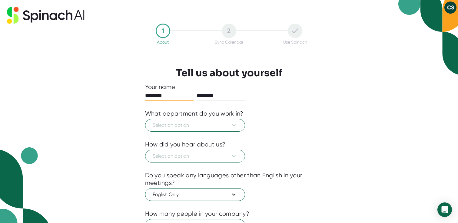
click at [169, 132] on div at bounding box center [229, 136] width 168 height 9
click at [170, 126] on span "Select an option" at bounding box center [195, 125] width 85 height 7
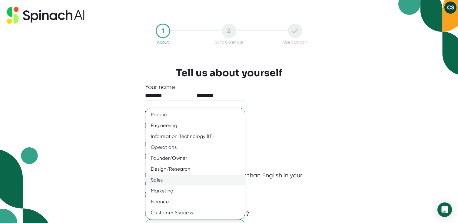
click at [181, 177] on div "Sales" at bounding box center [195, 180] width 99 height 11
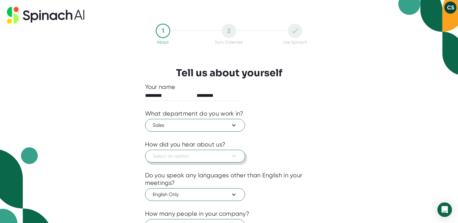
click at [216, 153] on span "Select an option" at bounding box center [195, 156] width 85 height 7
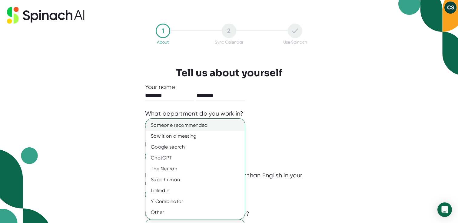
click at [192, 124] on div "Someone recommended" at bounding box center [195, 125] width 99 height 11
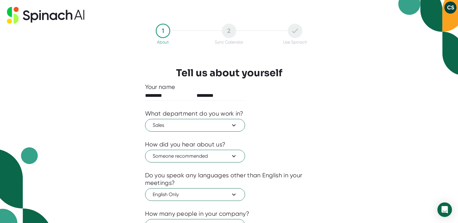
click at [294, 131] on div "Sales" at bounding box center [229, 124] width 168 height 14
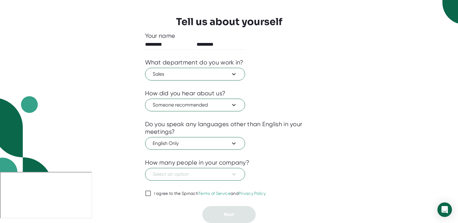
scroll to position [51, 0]
click at [223, 180] on button "Select an option" at bounding box center [195, 174] width 100 height 13
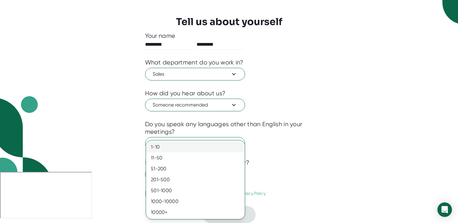
click at [183, 149] on div "1-10" at bounding box center [195, 147] width 99 height 11
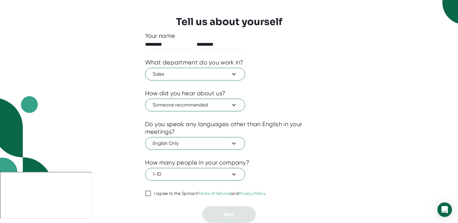
click at [146, 192] on input "I agree to the Spinach Terms of Service and Privacy Policy" at bounding box center [148, 193] width 6 height 7
checkbox input "true"
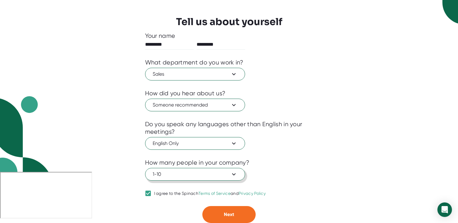
click at [180, 174] on span "1-10" at bounding box center [195, 174] width 85 height 7
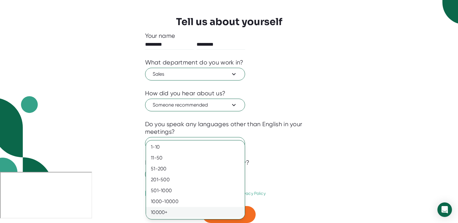
click at [179, 210] on div "10000+" at bounding box center [195, 212] width 99 height 11
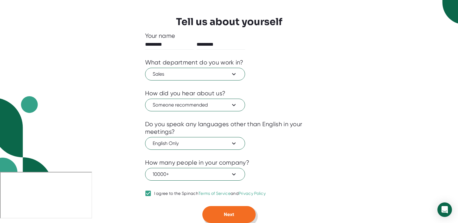
click at [226, 214] on span "Next" at bounding box center [229, 215] width 10 height 6
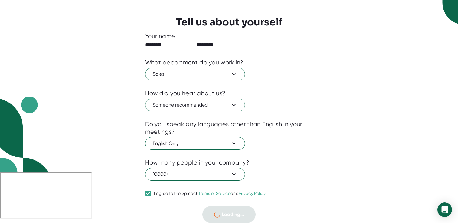
scroll to position [0, 0]
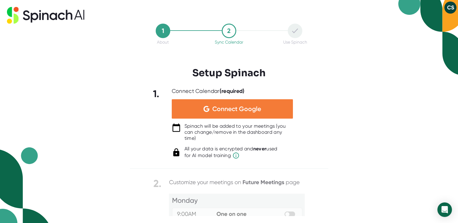
click at [236, 110] on span "Connect Google" at bounding box center [236, 109] width 49 height 6
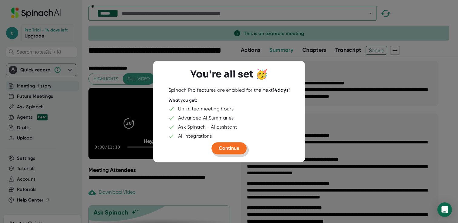
click at [223, 149] on span "Continue" at bounding box center [228, 148] width 21 height 6
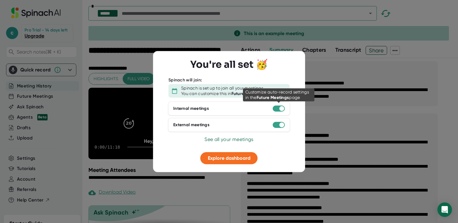
click at [278, 109] on div at bounding box center [278, 109] width 12 height 6
click at [275, 110] on div at bounding box center [278, 109] width 12 height 6
click at [282, 110] on div at bounding box center [281, 108] width 5 height 5
click at [282, 109] on div at bounding box center [281, 108] width 5 height 5
click at [281, 109] on div at bounding box center [281, 108] width 5 height 5
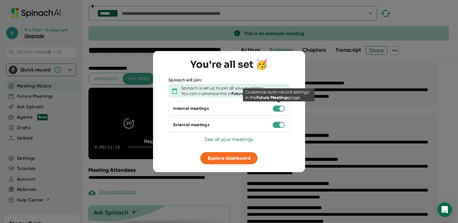
click at [280, 109] on div at bounding box center [281, 108] width 5 height 5
click at [277, 110] on div at bounding box center [278, 109] width 12 height 6
click at [279, 110] on div at bounding box center [281, 108] width 5 height 5
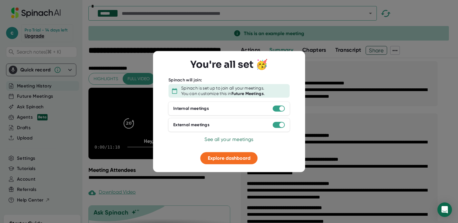
click at [259, 93] on b "Future Meetings" at bounding box center [247, 93] width 33 height 5
click at [235, 157] on span "Explore dashboard" at bounding box center [229, 158] width 43 height 6
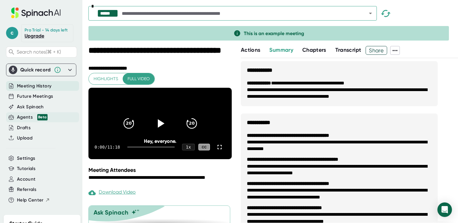
click at [26, 116] on div "Agents Beta" at bounding box center [32, 117] width 31 height 7
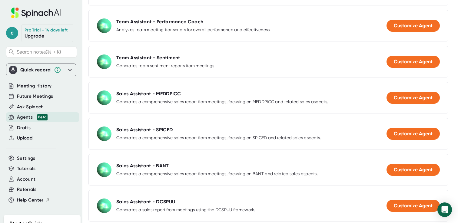
scroll to position [320, 0]
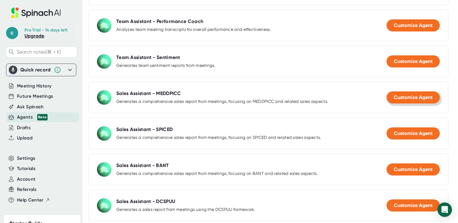
click at [401, 100] on span "Customize Agent" at bounding box center [412, 97] width 39 height 6
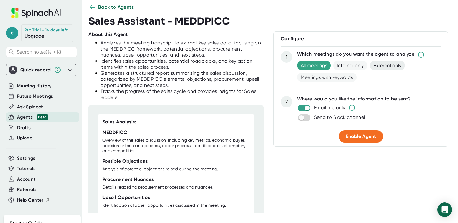
click at [387, 66] on span "External only" at bounding box center [386, 65] width 35 height 9
click at [373, 137] on span "Enable Agent" at bounding box center [361, 136] width 30 height 6
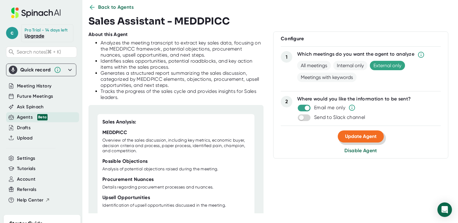
click at [373, 137] on span "Update Agent" at bounding box center [360, 136] width 31 height 6
click at [22, 118] on div "Agents Beta" at bounding box center [32, 117] width 31 height 7
click at [94, 6] on icon at bounding box center [91, 7] width 7 height 7
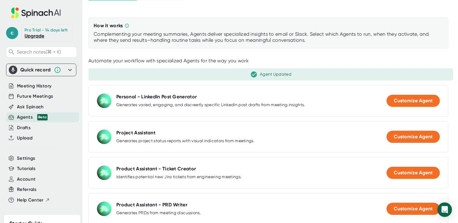
scroll to position [49, 0]
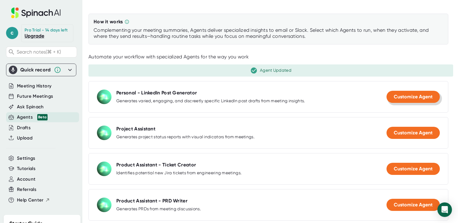
click at [404, 102] on button "Customize Agent" at bounding box center [412, 97] width 53 height 12
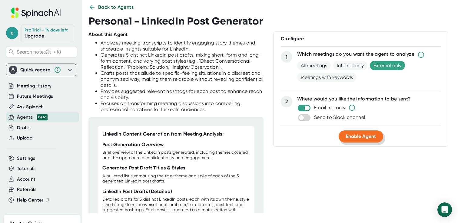
click at [366, 136] on span "Enable Agent" at bounding box center [361, 136] width 30 height 6
click at [29, 118] on div "Agents Beta" at bounding box center [32, 117] width 31 height 7
click at [94, 8] on icon at bounding box center [91, 7] width 7 height 7
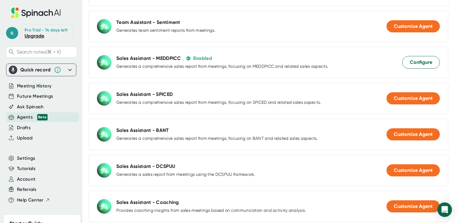
scroll to position [373, 0]
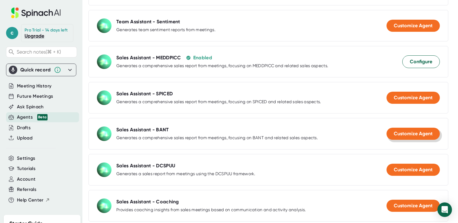
click at [399, 135] on span "Customize Agent" at bounding box center [412, 134] width 39 height 6
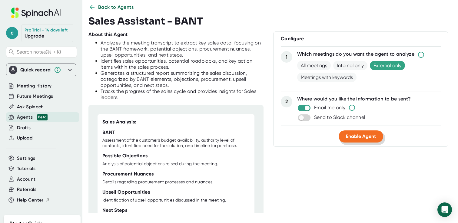
click at [369, 138] on span "Enable Agent" at bounding box center [361, 136] width 30 height 6
click at [94, 7] on icon at bounding box center [92, 7] width 5 height 5
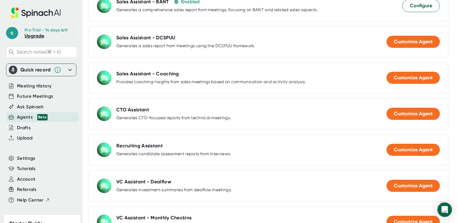
scroll to position [520, 0]
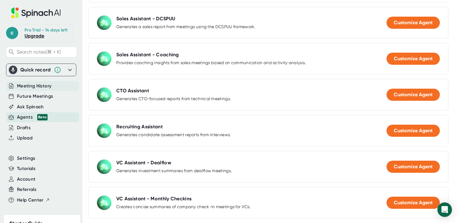
click at [26, 86] on span "Meeting History" at bounding box center [34, 86] width 34 height 7
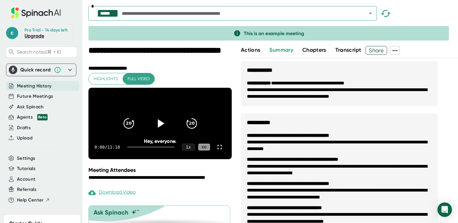
click at [341, 48] on span "Transcript" at bounding box center [348, 50] width 26 height 7
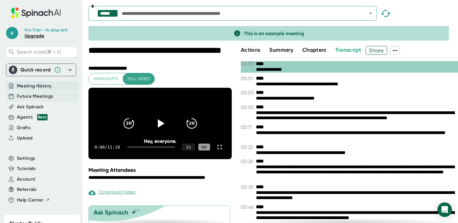
click at [38, 99] on span "Future Meetings" at bounding box center [35, 96] width 36 height 7
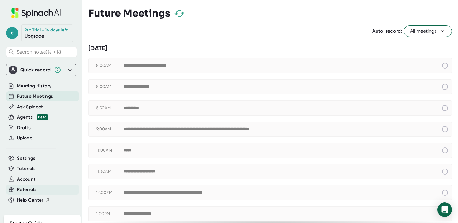
click at [21, 190] on span "Referrals" at bounding box center [26, 189] width 19 height 7
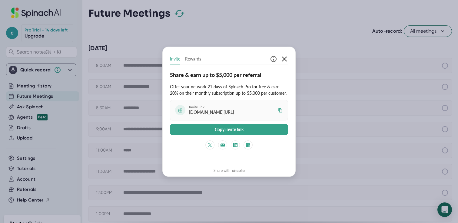
click at [284, 59] on icon "button" at bounding box center [284, 58] width 7 height 7
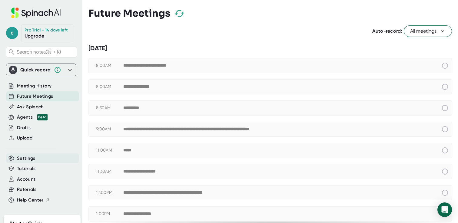
click at [28, 159] on span "Settings" at bounding box center [26, 158] width 18 height 7
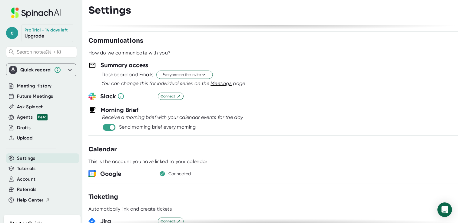
scroll to position [233, 0]
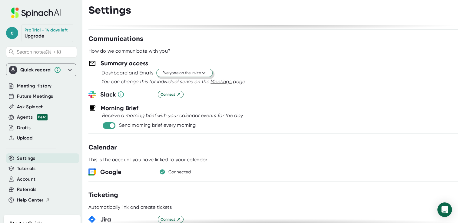
click at [202, 71] on icon at bounding box center [204, 73] width 6 height 6
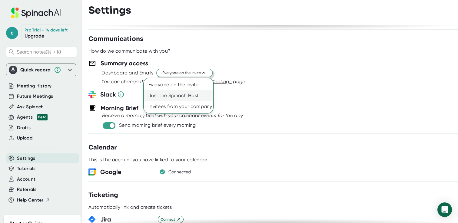
click at [182, 95] on div "Just the Spinach Host" at bounding box center [178, 95] width 70 height 11
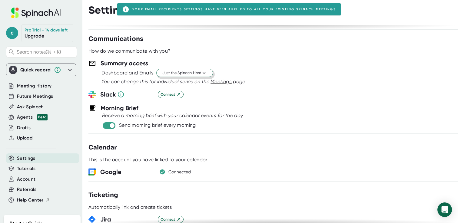
click at [181, 73] on span "Just the Spinach Host" at bounding box center [184, 73] width 44 height 6
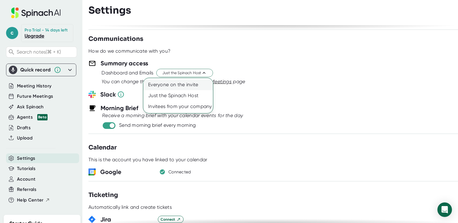
click at [181, 82] on div "Everyone on the invite" at bounding box center [178, 84] width 70 height 11
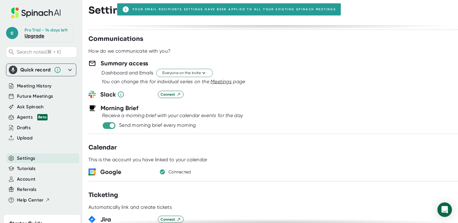
click at [265, 74] on div "Dashboard and Emails Everyone on the invite" at bounding box center [279, 73] width 356 height 10
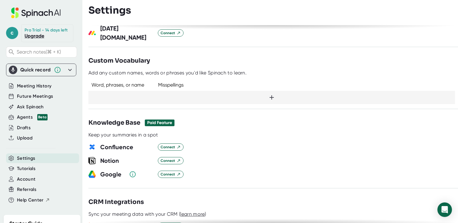
scroll to position [493, 0]
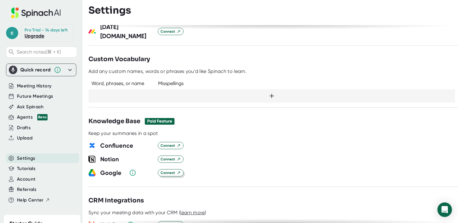
click at [174, 170] on span "Connect" at bounding box center [170, 172] width 20 height 5
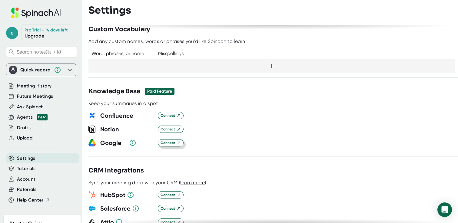
scroll to position [524, 0]
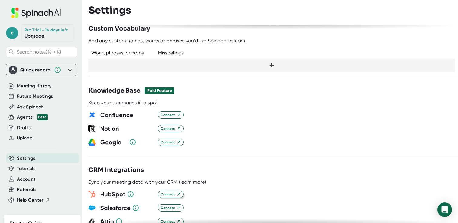
click at [167, 192] on span "Connect" at bounding box center [170, 194] width 20 height 5
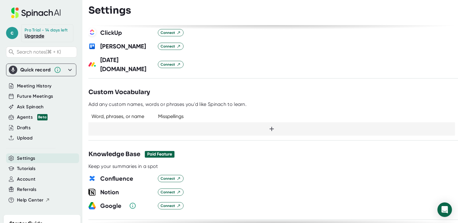
scroll to position [456, 0]
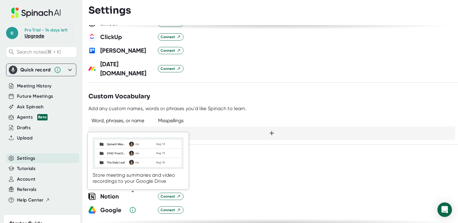
click at [131, 206] on icon at bounding box center [132, 209] width 7 height 7
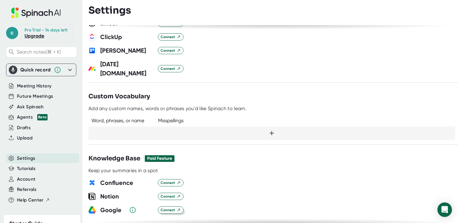
click at [178, 208] on icon at bounding box center [178, 210] width 4 height 4
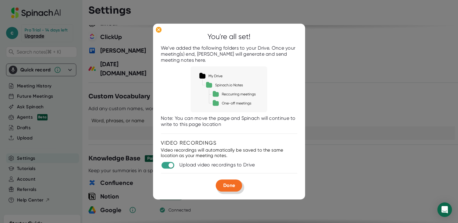
click at [223, 186] on span "Done" at bounding box center [229, 186] width 12 height 6
click at [159, 30] on icon at bounding box center [158, 29] width 3 height 3
click at [236, 189] on button "Done" at bounding box center [229, 186] width 26 height 12
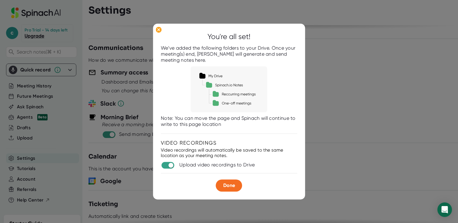
scroll to position [222, 0]
click at [158, 30] on icon at bounding box center [158, 29] width 3 height 3
drag, startPoint x: 170, startPoint y: 48, endPoint x: 228, endPoint y: 52, distance: 57.3
click at [228, 52] on div "We’ve added the following folders to your Drive. Once your meeting(s) end, [PER…" at bounding box center [229, 54] width 136 height 18
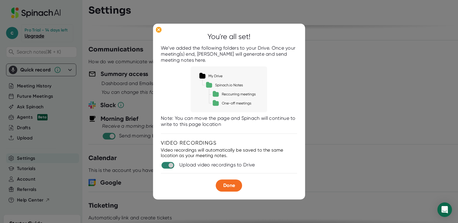
click at [173, 168] on input "checkbox" at bounding box center [170, 165] width 17 height 5
checkbox input "true"
